Goal: Task Accomplishment & Management: Manage account settings

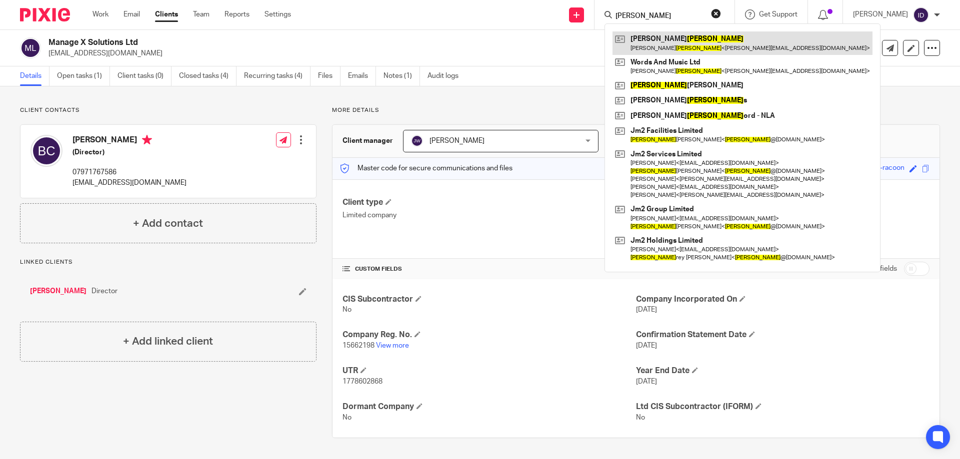
click at [683, 33] on link at bounding box center [742, 42] width 260 height 23
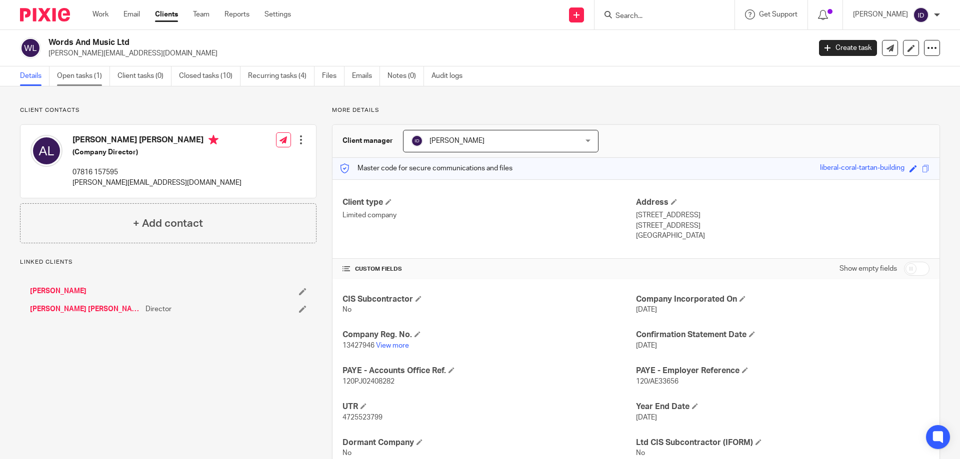
click at [83, 72] on link "Open tasks (1)" at bounding box center [83, 75] width 53 height 19
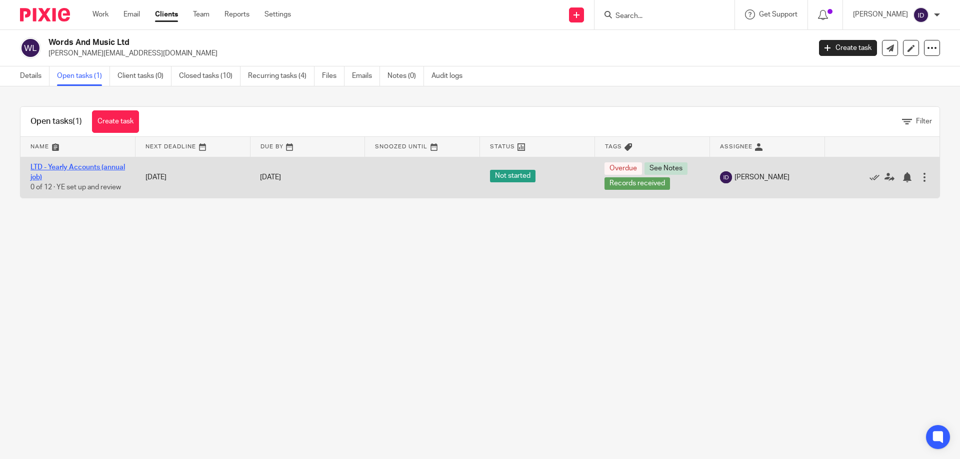
click at [54, 166] on link "LTD - Yearly Accounts (annual job)" at bounding box center [77, 172] width 94 height 17
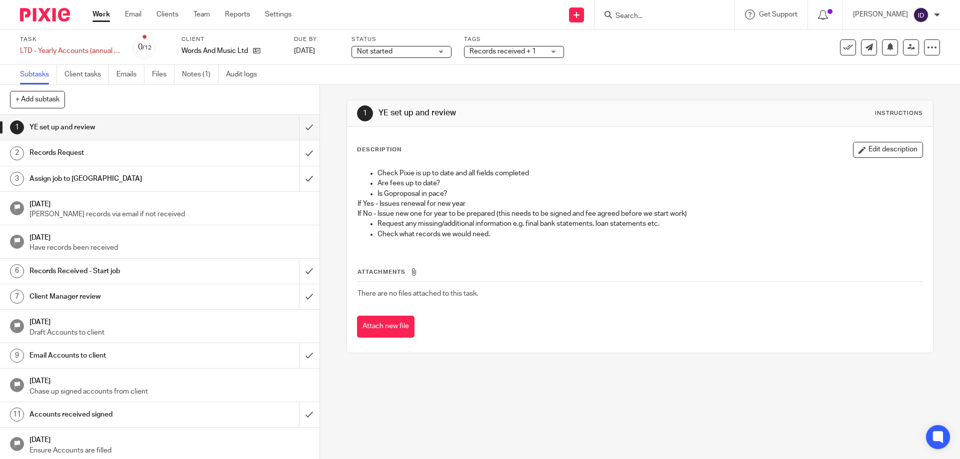
click at [505, 48] on span "Records received + 1" at bounding box center [502, 51] width 66 height 7
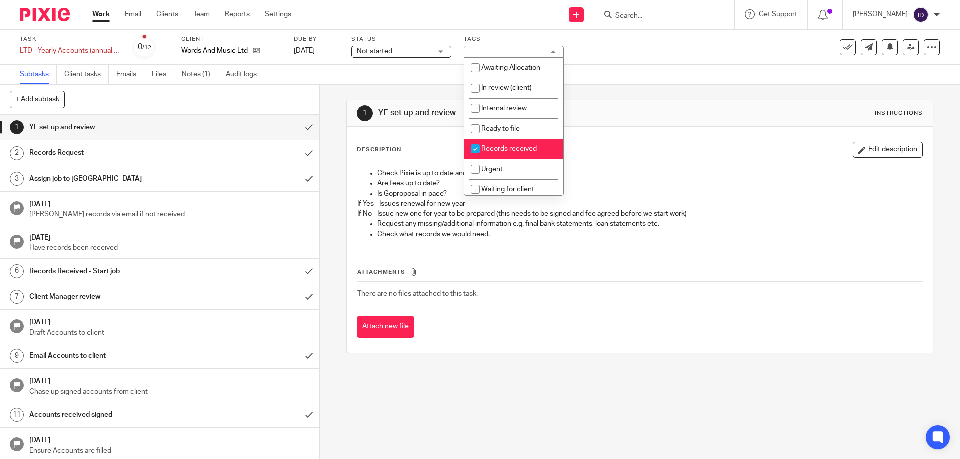
click at [610, 80] on div "Subtasks Client tasks Emails Files Notes (1) Audit logs" at bounding box center [480, 75] width 960 height 20
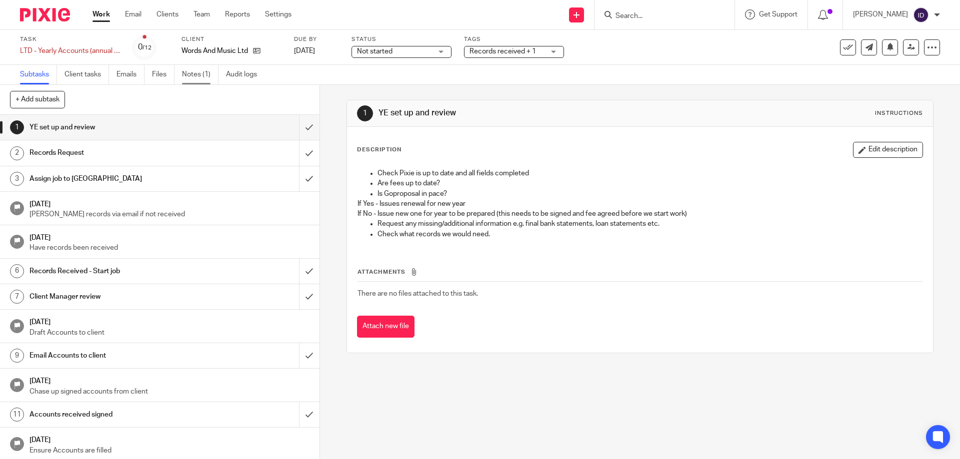
click at [201, 68] on link "Notes (1)" at bounding box center [200, 74] width 36 height 19
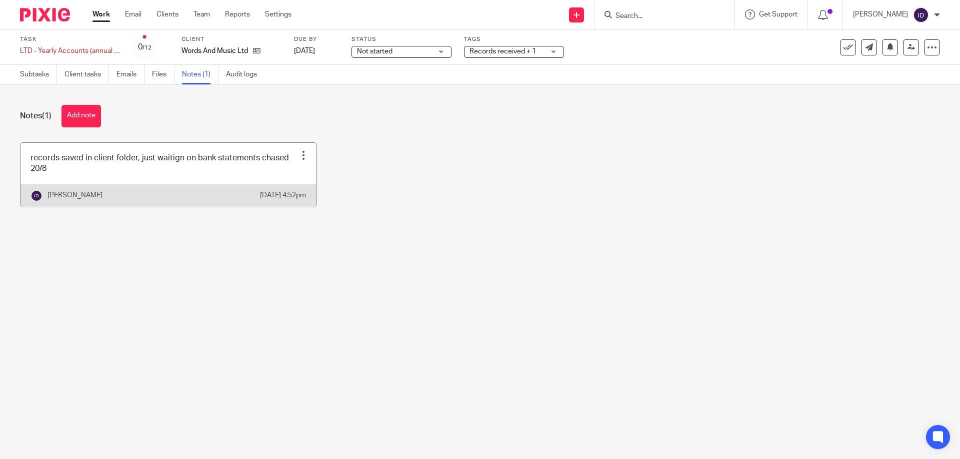
click at [148, 168] on link at bounding box center [167, 175] width 295 height 64
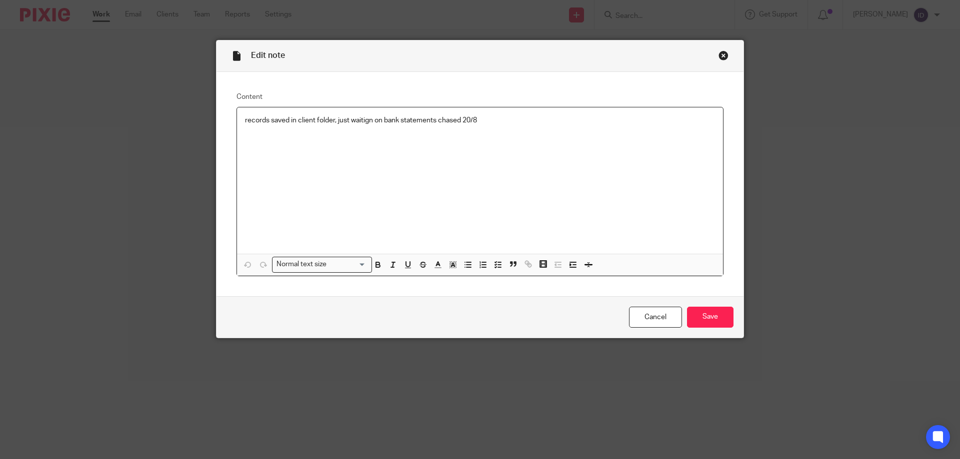
click at [500, 122] on p "records saved in client folder, just waitign on bank statements chased 20/8" at bounding box center [480, 120] width 470 height 10
click at [487, 117] on p "records saved in client folder, just waitign on bank statements chased 20/8" at bounding box center [480, 120] width 470 height 10
click at [701, 307] on input "Save" at bounding box center [710, 317] width 46 height 21
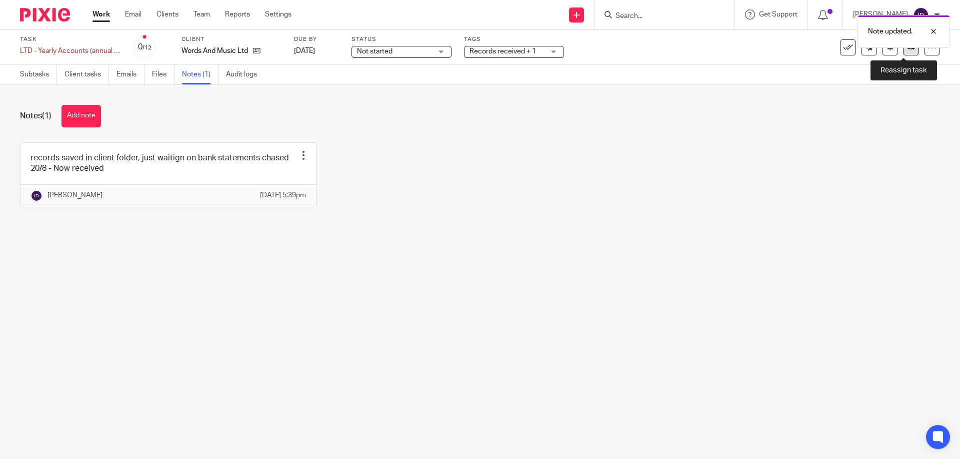
click at [907, 49] on icon at bounding box center [910, 46] width 7 height 7
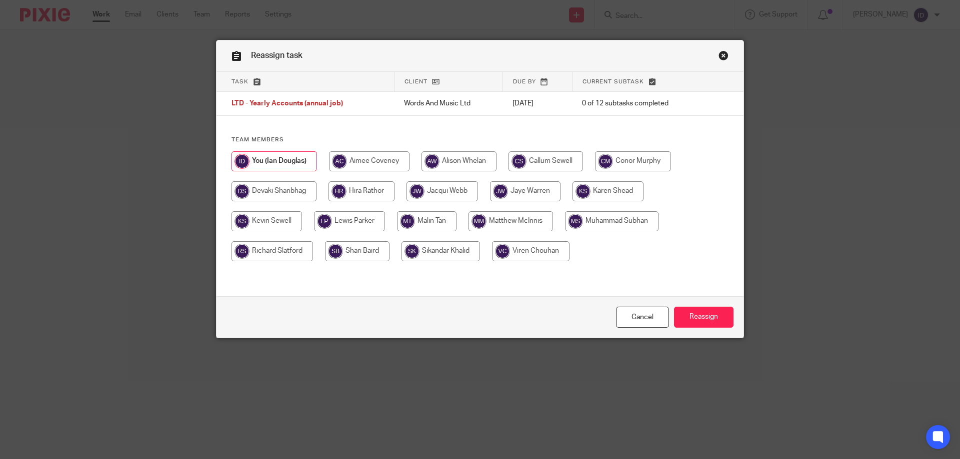
click at [435, 254] on input "radio" at bounding box center [440, 251] width 78 height 20
radio input "true"
click at [687, 316] on input "Reassign" at bounding box center [703, 317] width 59 height 21
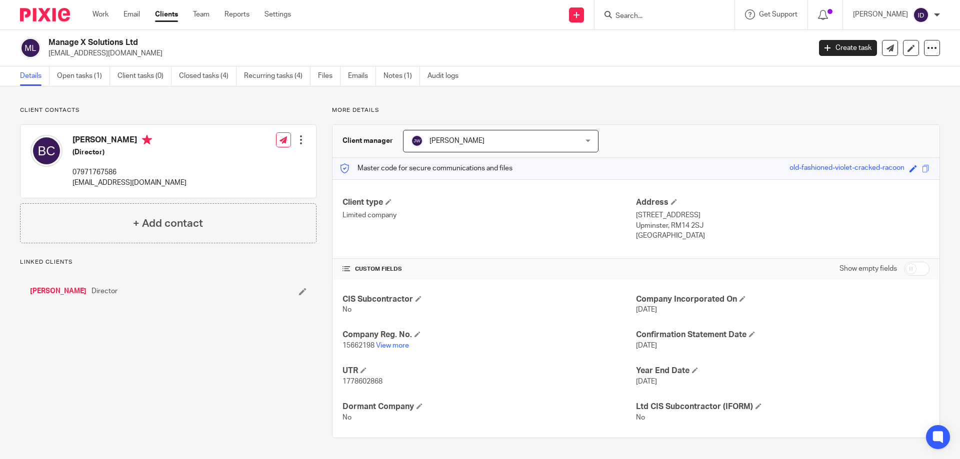
click at [653, 18] on input "Search" at bounding box center [659, 16] width 90 height 9
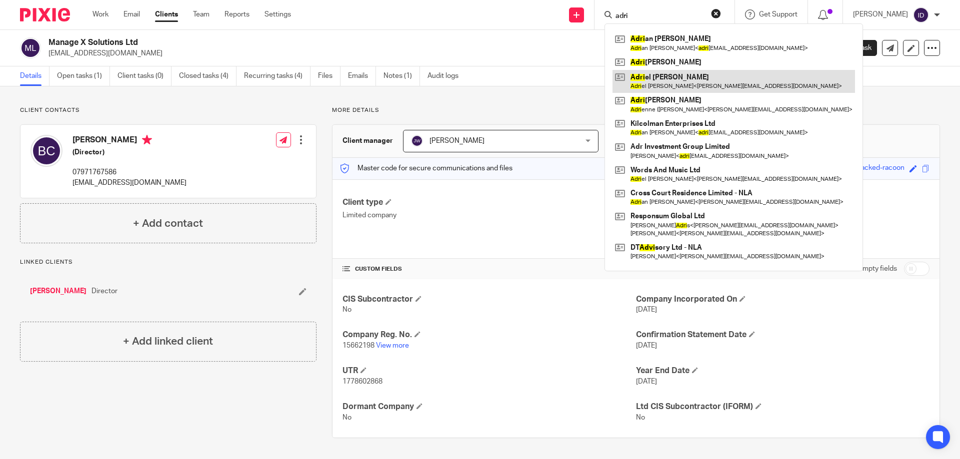
type input "adri"
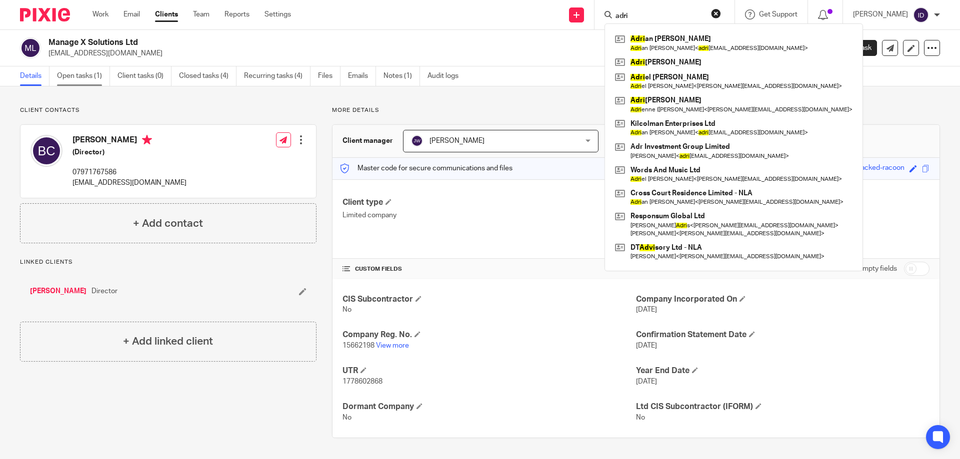
click at [78, 75] on link "Open tasks (1)" at bounding box center [83, 75] width 53 height 19
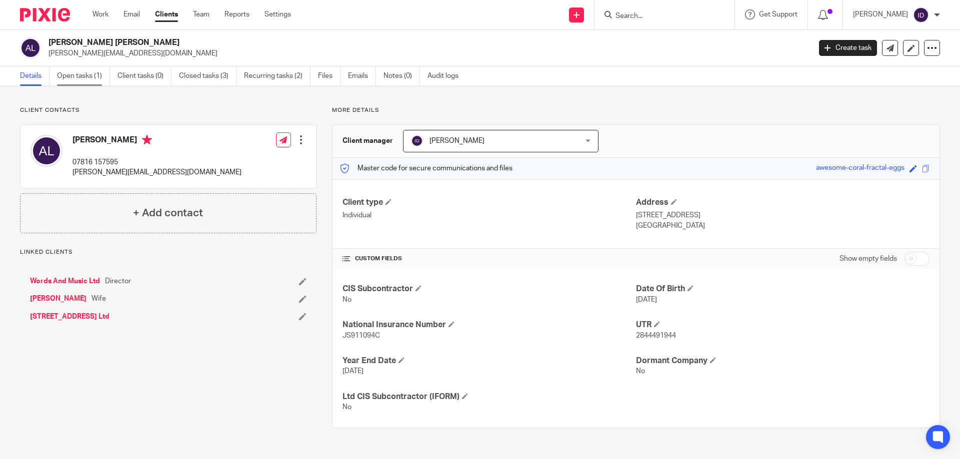
click at [66, 80] on link "Open tasks (1)" at bounding box center [83, 75] width 53 height 19
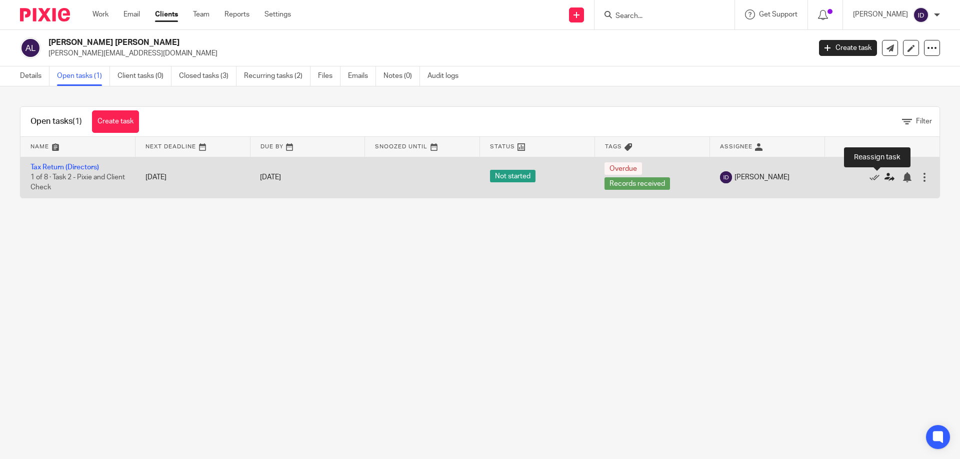
click at [884, 175] on icon at bounding box center [889, 177] width 10 height 10
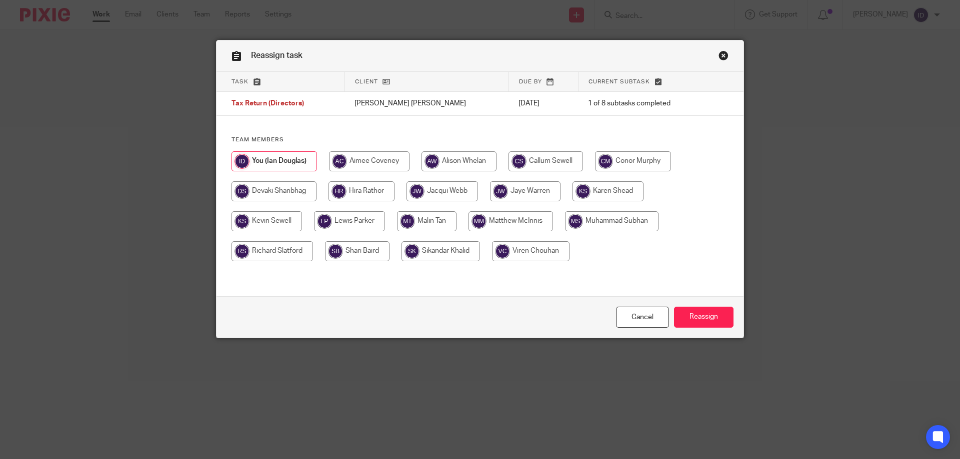
click at [442, 256] on input "radio" at bounding box center [440, 251] width 78 height 20
radio input "true"
click at [696, 320] on input "Reassign" at bounding box center [703, 317] width 59 height 21
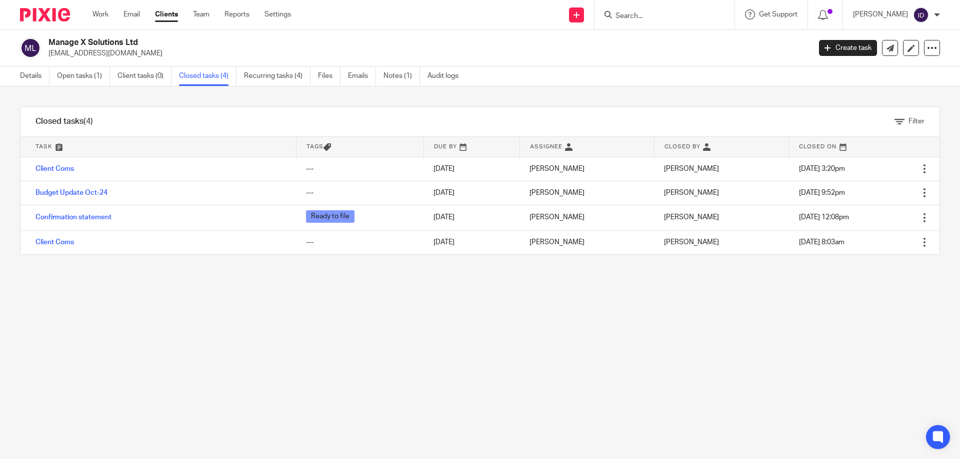
click at [653, 14] on input "Search" at bounding box center [659, 16] width 90 height 9
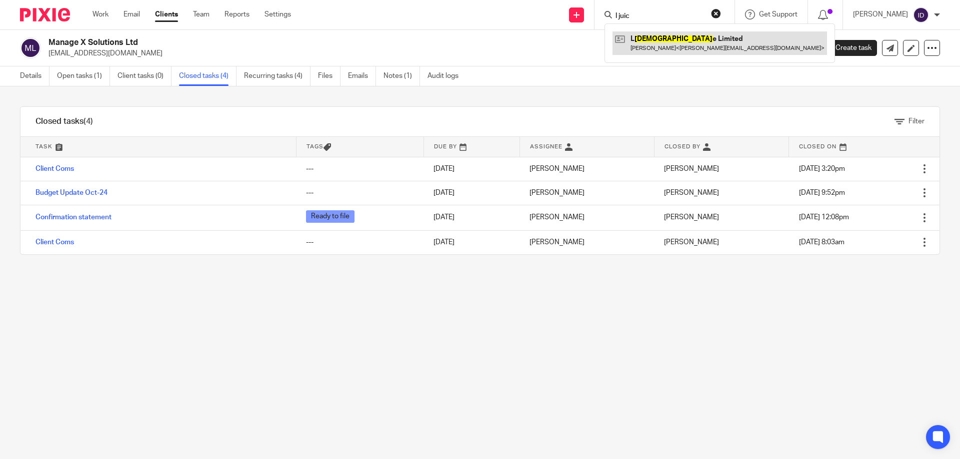
type input "l juic"
click at [655, 36] on link at bounding box center [719, 42] width 214 height 23
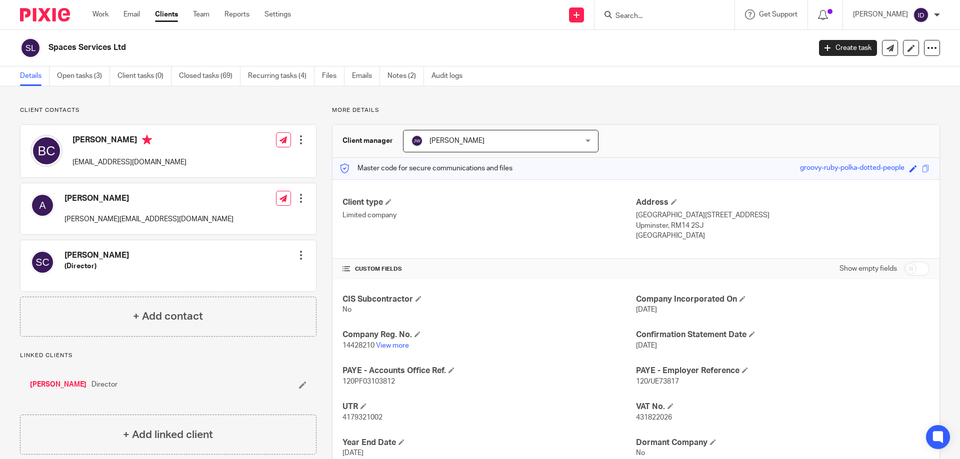
click at [656, 16] on input "Search" at bounding box center [659, 16] width 90 height 9
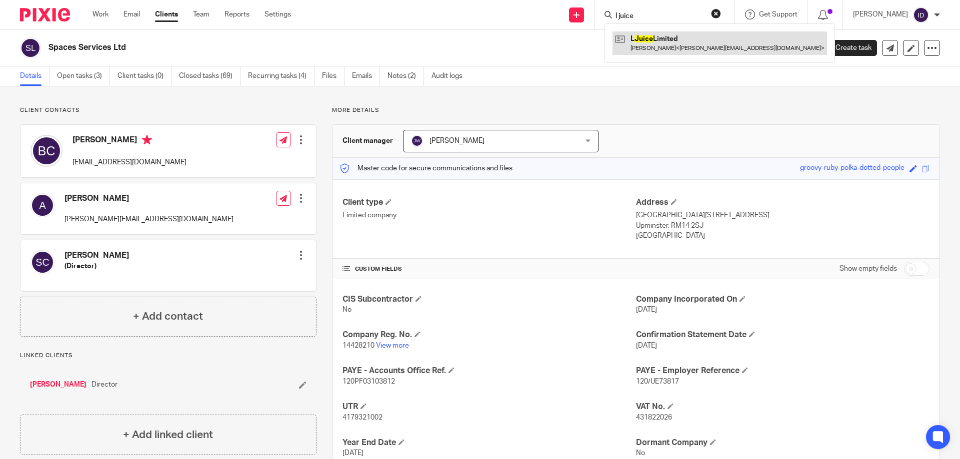
type input "l juice"
click at [662, 39] on link at bounding box center [719, 42] width 214 height 23
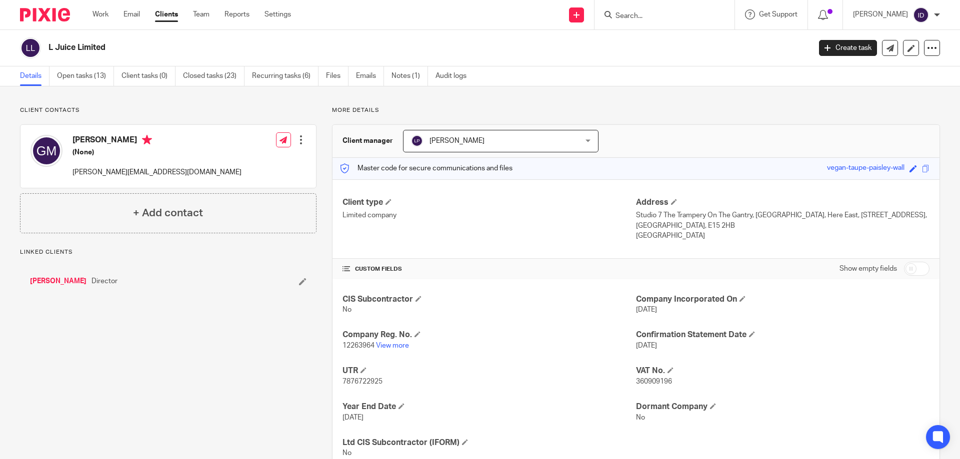
scroll to position [35, 0]
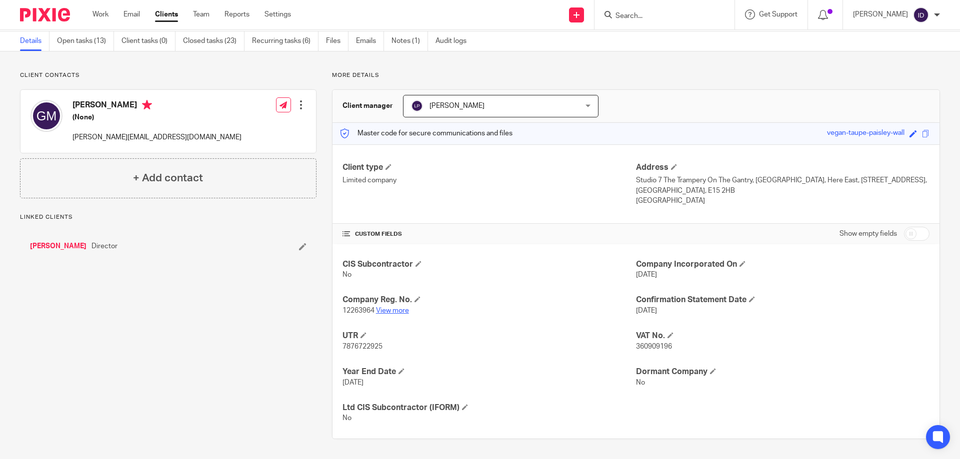
click at [391, 311] on link "View more" at bounding box center [392, 310] width 33 height 7
click at [91, 40] on link "Open tasks (13)" at bounding box center [85, 40] width 57 height 19
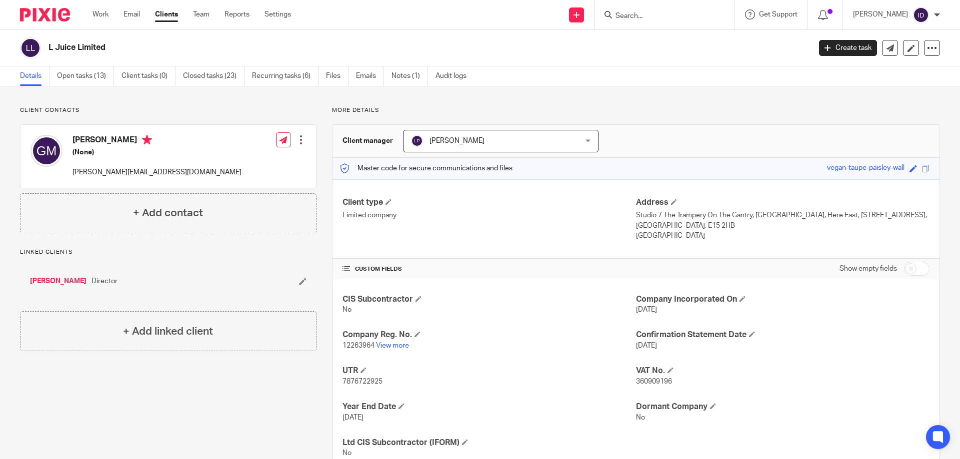
click at [680, 21] on div at bounding box center [664, 14] width 140 height 29
click at [665, 14] on input "Search" at bounding box center [659, 16] width 90 height 9
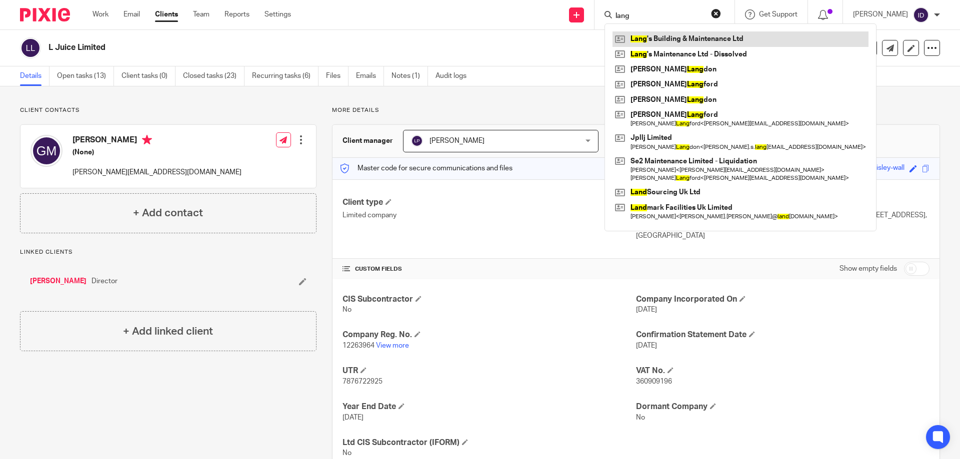
type input "lang"
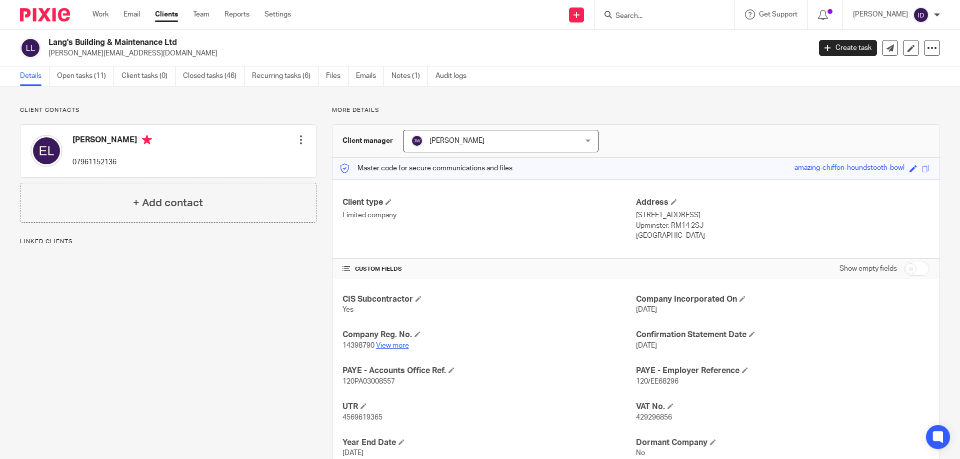
click at [384, 347] on link "View more" at bounding box center [392, 345] width 33 height 7
